Goal: Transaction & Acquisition: Download file/media

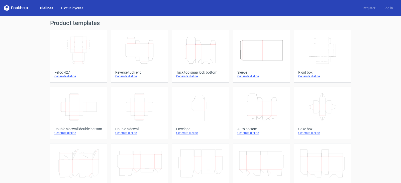
click at [73, 8] on link "Diecut layouts" at bounding box center [72, 8] width 30 height 5
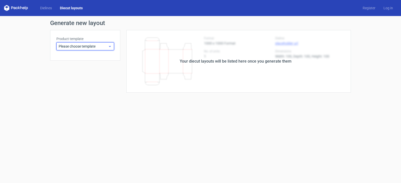
click at [112, 46] on div "Please choose template" at bounding box center [85, 46] width 58 height 8
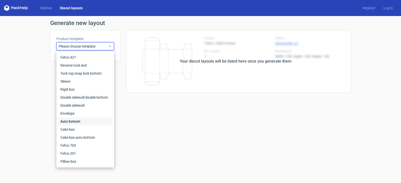
click at [78, 121] on div "Auto bottom" at bounding box center [85, 122] width 54 height 8
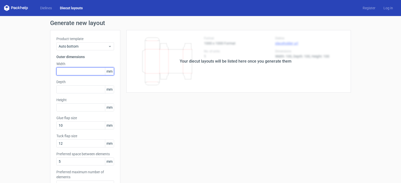
click at [69, 72] on input "text" at bounding box center [85, 71] width 58 height 8
click at [161, 59] on div "Your diecut layouts will be listed here once you generate them" at bounding box center [235, 61] width 231 height 63
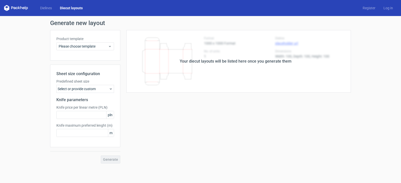
click at [49, 5] on div "Dielines Diecut layouts" at bounding box center [45, 8] width 83 height 6
click at [91, 45] on span "Please choose template" at bounding box center [83, 46] width 49 height 5
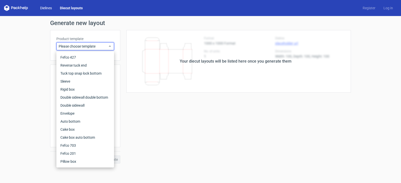
click at [44, 7] on link "Dielines" at bounding box center [46, 8] width 20 height 5
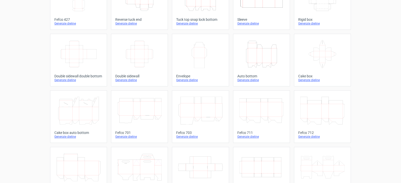
scroll to position [25, 0]
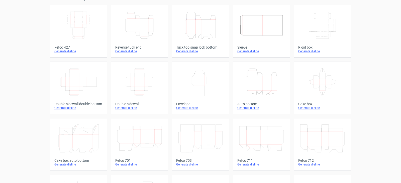
click at [205, 30] on icon "Height Depth Width" at bounding box center [200, 25] width 44 height 28
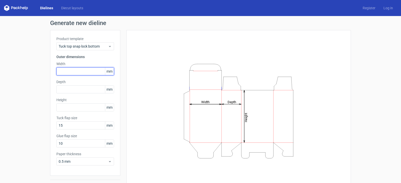
click at [90, 72] on input "text" at bounding box center [85, 71] width 58 height 8
type input "252"
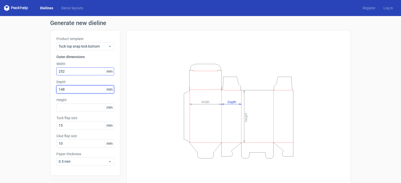
type input "148"
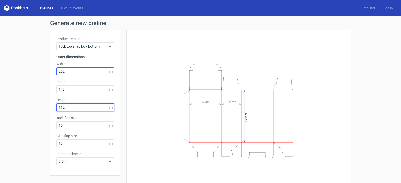
type input "112"
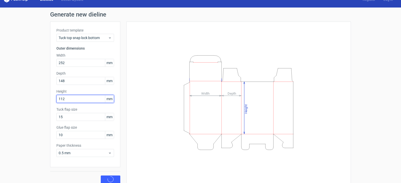
scroll to position [13, 0]
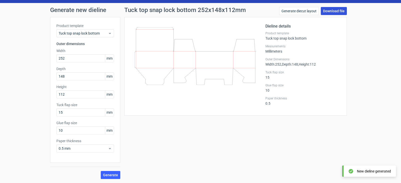
click at [337, 10] on link "Download file" at bounding box center [334, 11] width 26 height 8
